Goal: Information Seeking & Learning: Learn about a topic

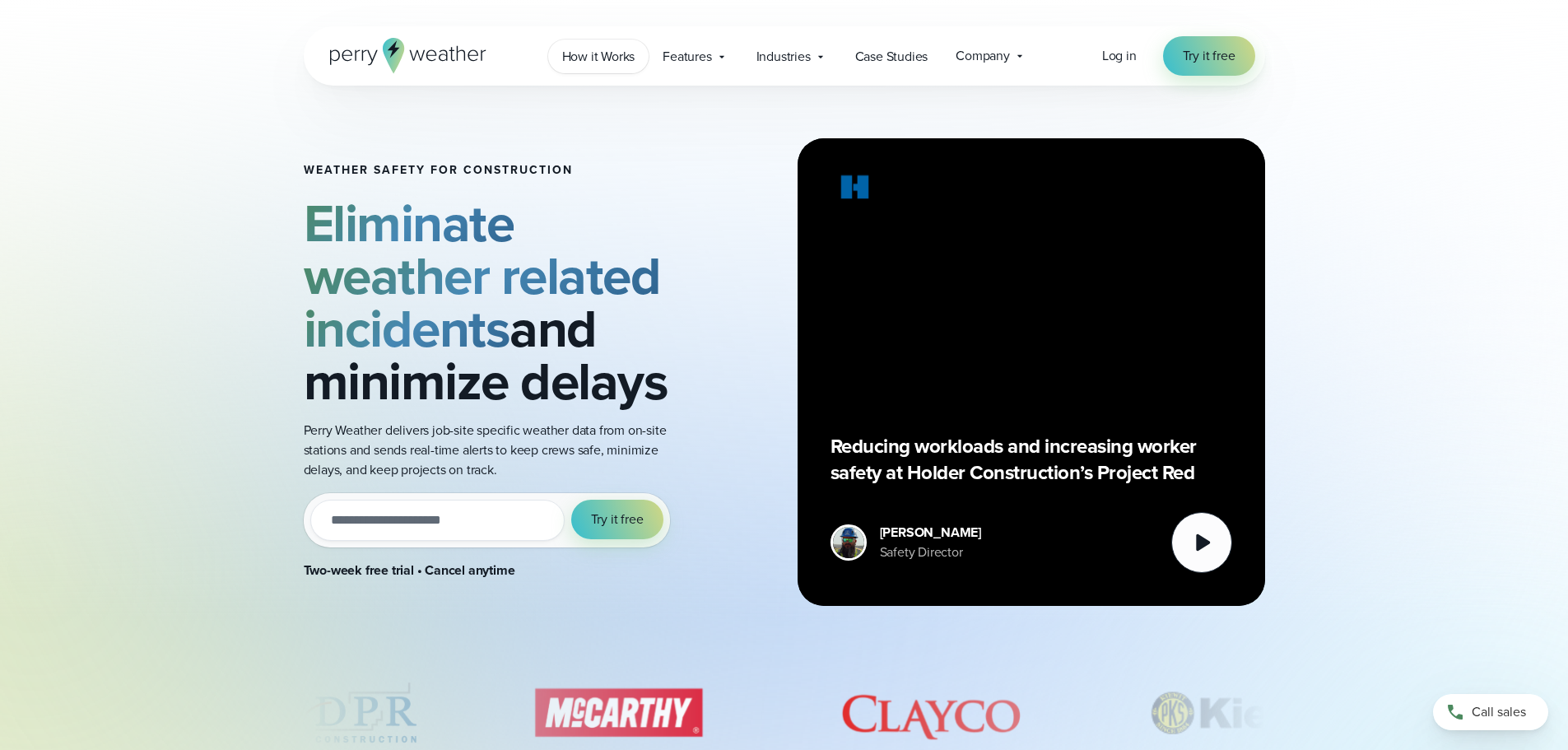
click at [614, 50] on span "How it Works" at bounding box center [598, 56] width 73 height 20
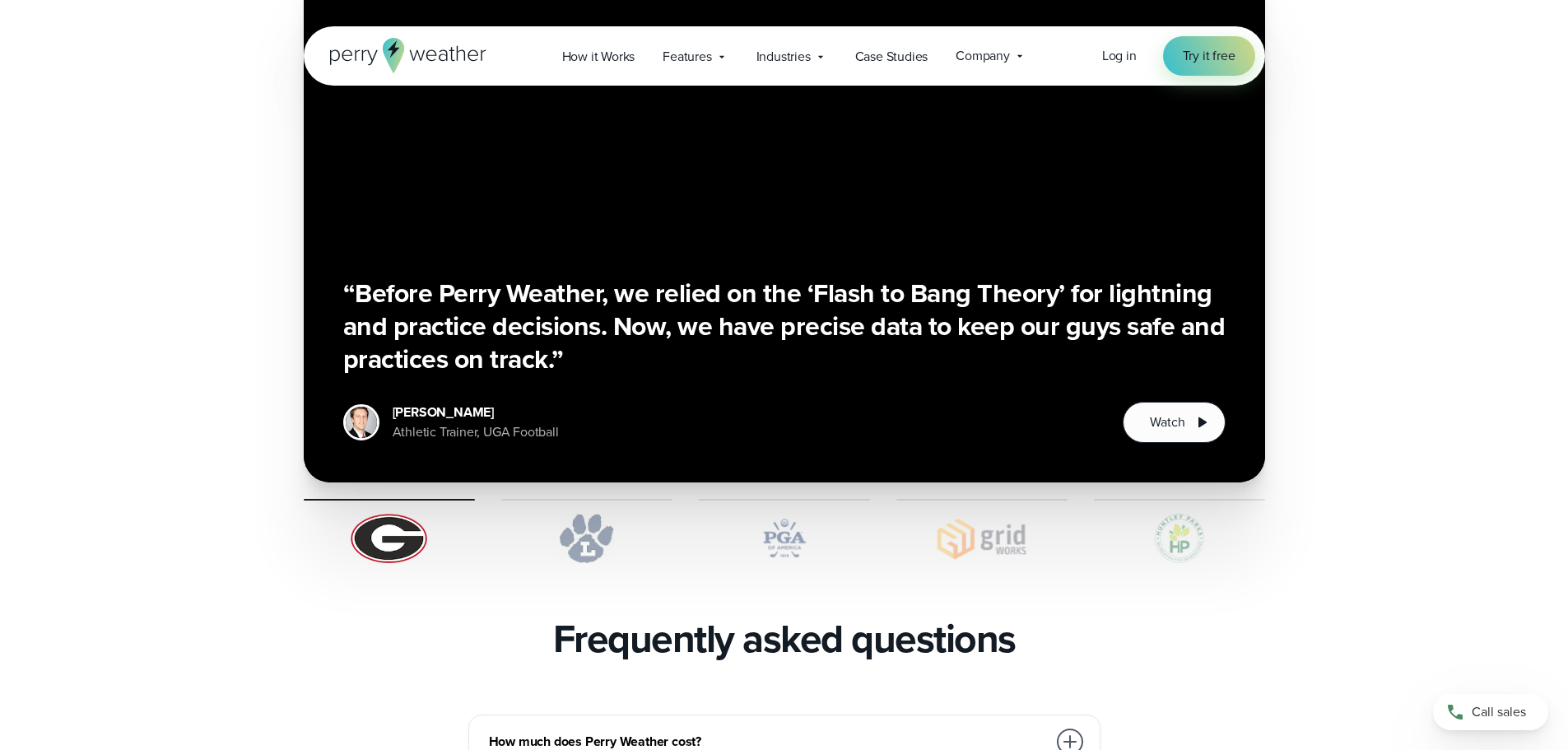
scroll to position [2964, 0]
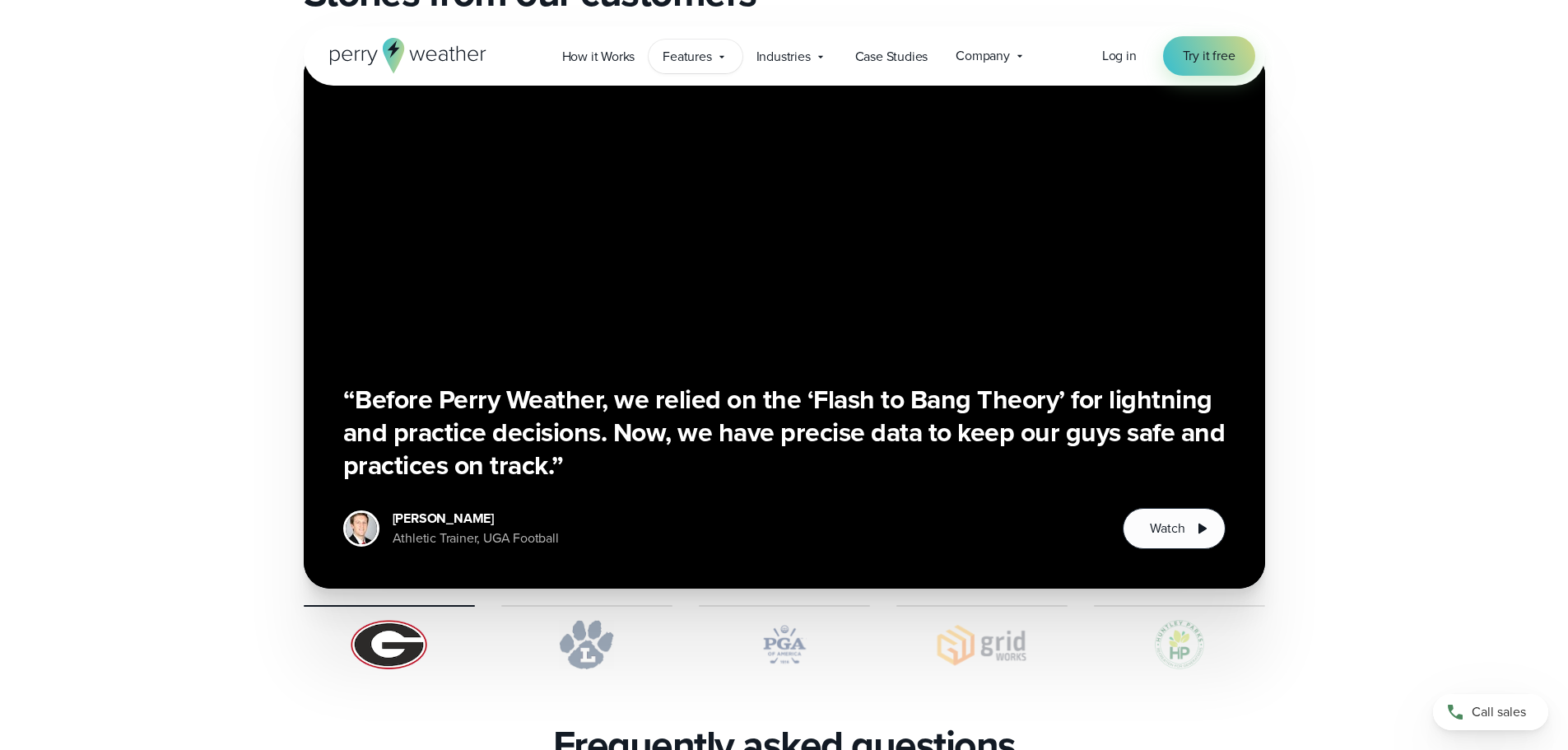
click at [713, 53] on div "Features Explore All Features Explore Perry Weather's on-site weather hardware …" at bounding box center [696, 56] width 93 height 33
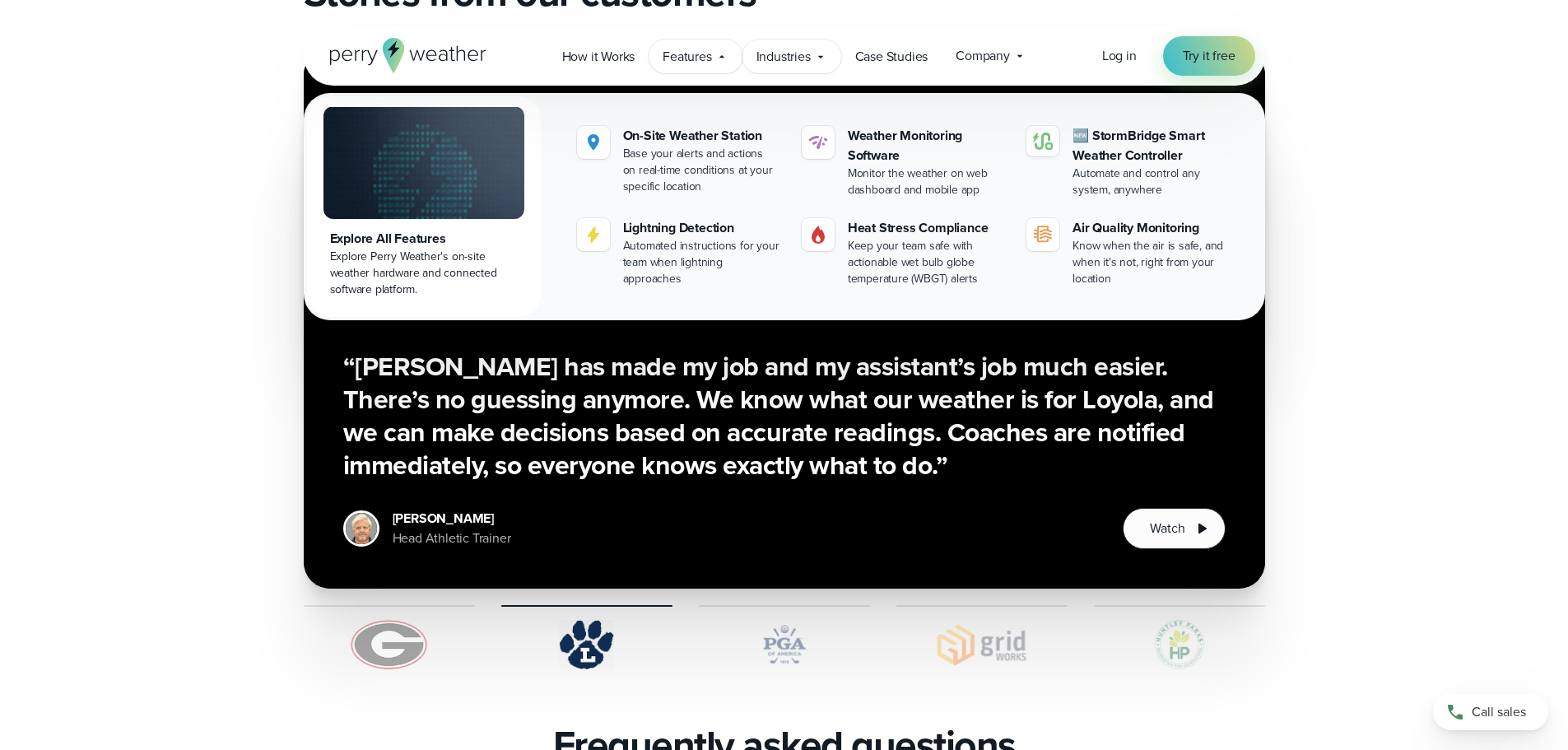
click at [791, 49] on span "Industries" at bounding box center [783, 56] width 54 height 20
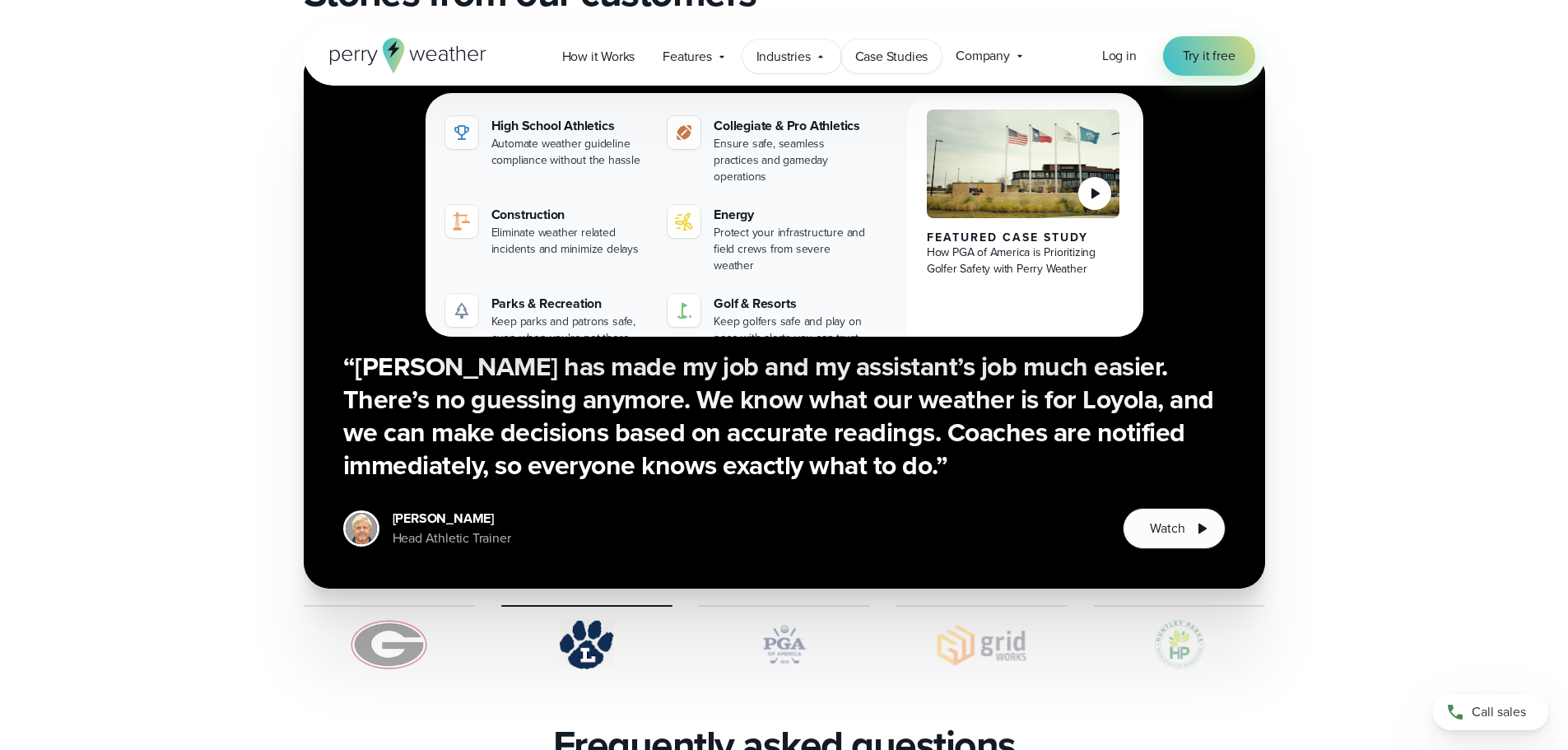
click at [913, 60] on span "Case Studies" at bounding box center [892, 56] width 73 height 20
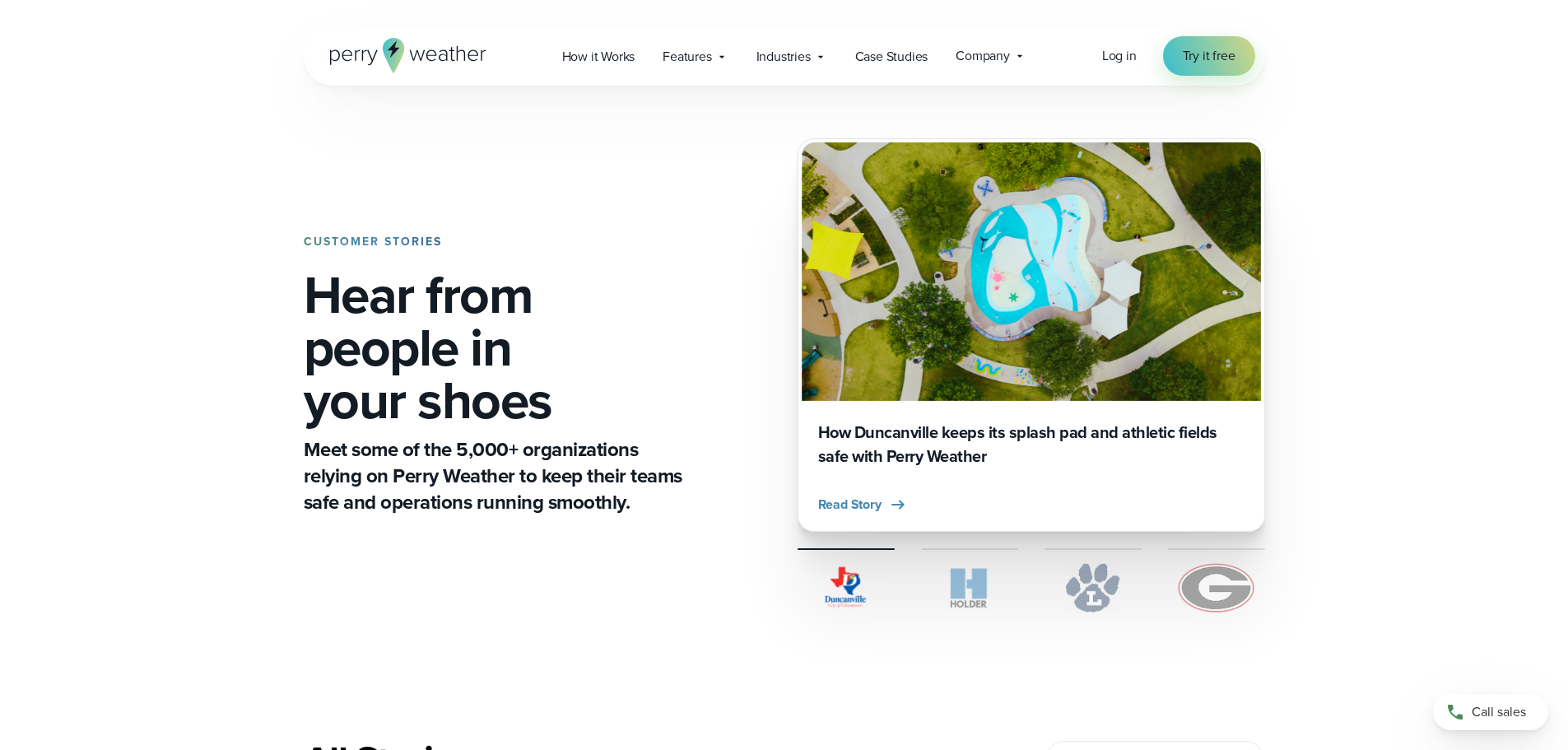
click at [961, 50] on span "Company" at bounding box center [982, 55] width 54 height 20
